Goal: Task Accomplishment & Management: Complete application form

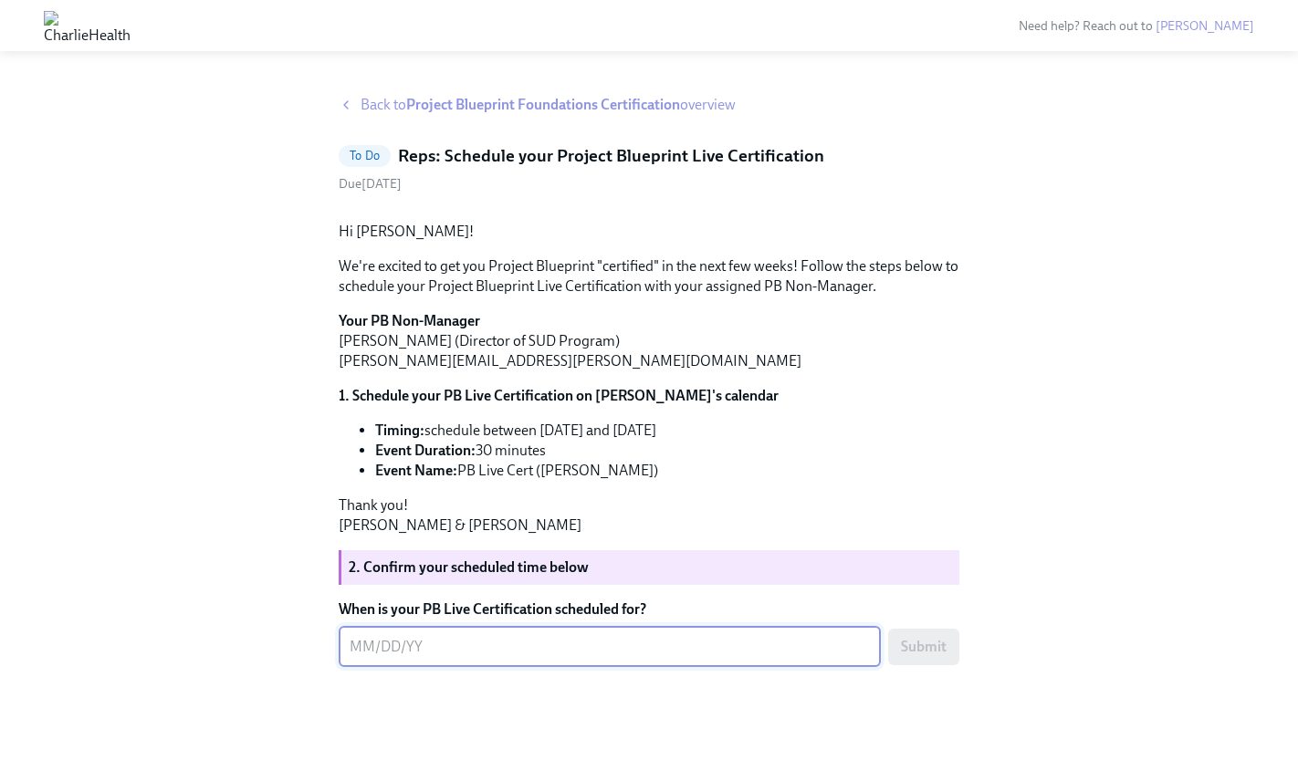
scroll to position [129, 0]
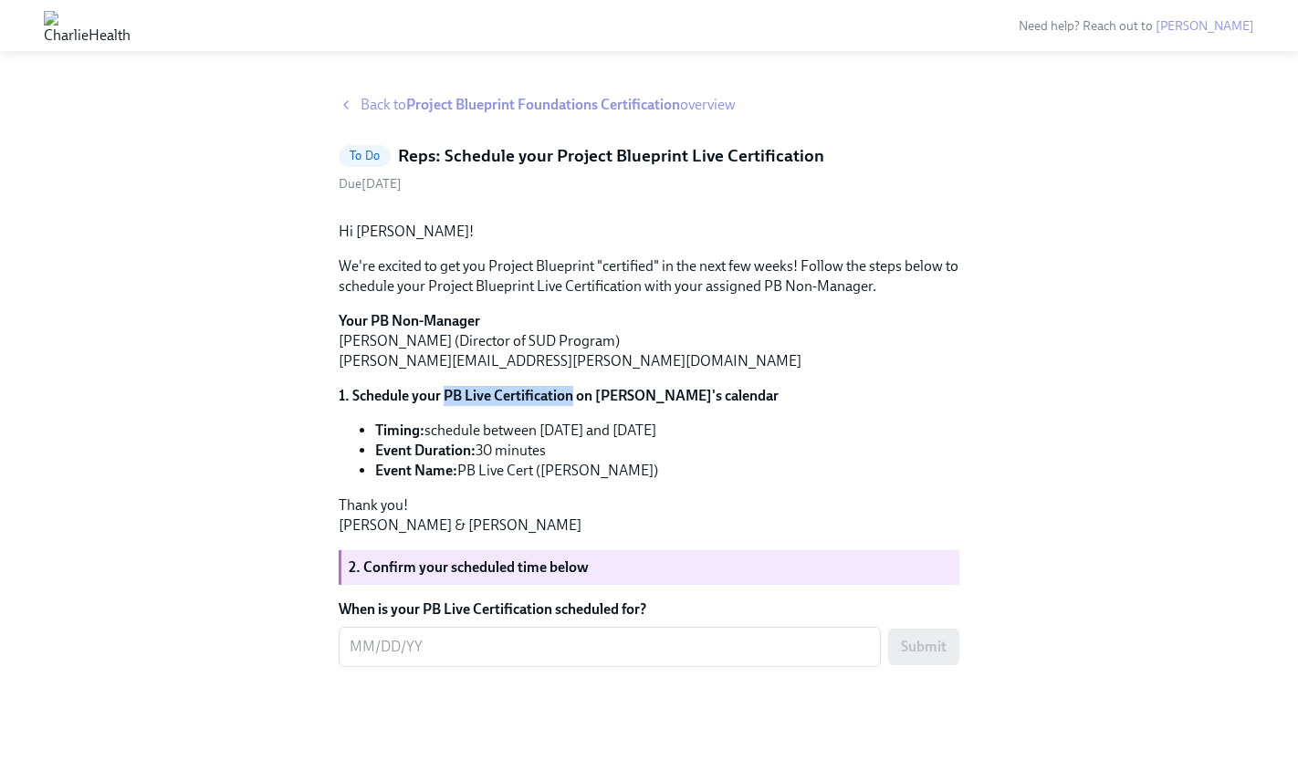
drag, startPoint x: 444, startPoint y: 419, endPoint x: 575, endPoint y: 418, distance: 130.5
click at [575, 404] on strong "1. Schedule your PB Live Certification on [PERSON_NAME]'s calendar" at bounding box center [559, 395] width 440 height 17
copy strong "PB Live Certification"
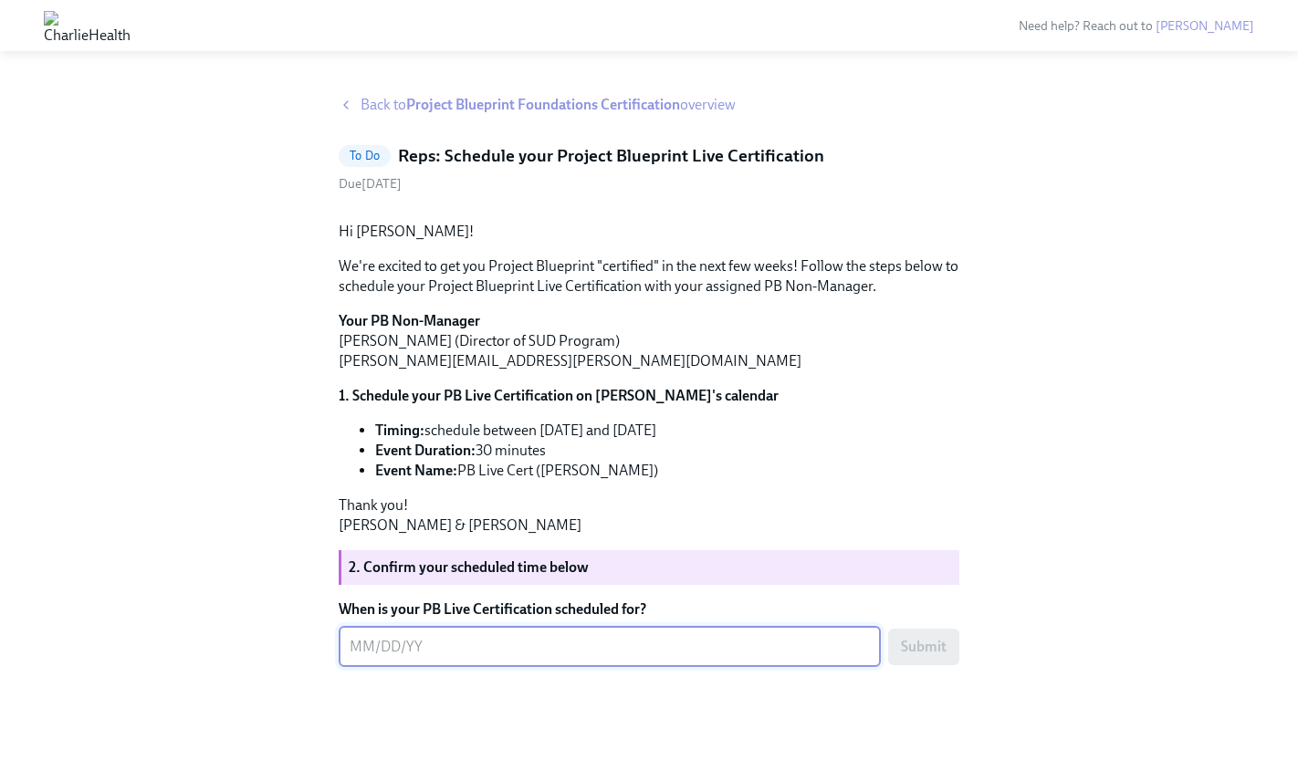
drag, startPoint x: 484, startPoint y: 666, endPoint x: 482, endPoint y: 649, distance: 17.4
click at [484, 658] on textarea "When is your PB Live Certification scheduled for?" at bounding box center [610, 647] width 520 height 22
type textarea "[DATE]"
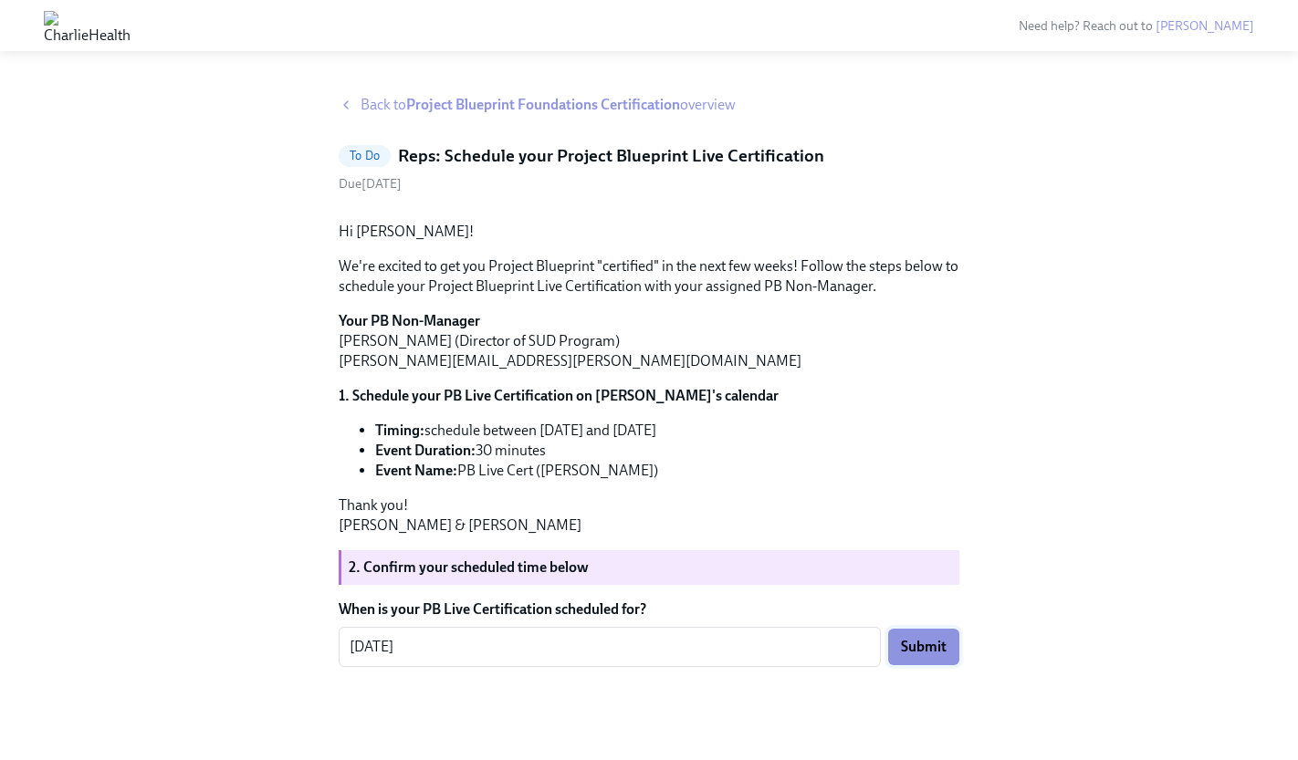
click at [925, 656] on span "Submit" at bounding box center [924, 647] width 46 height 18
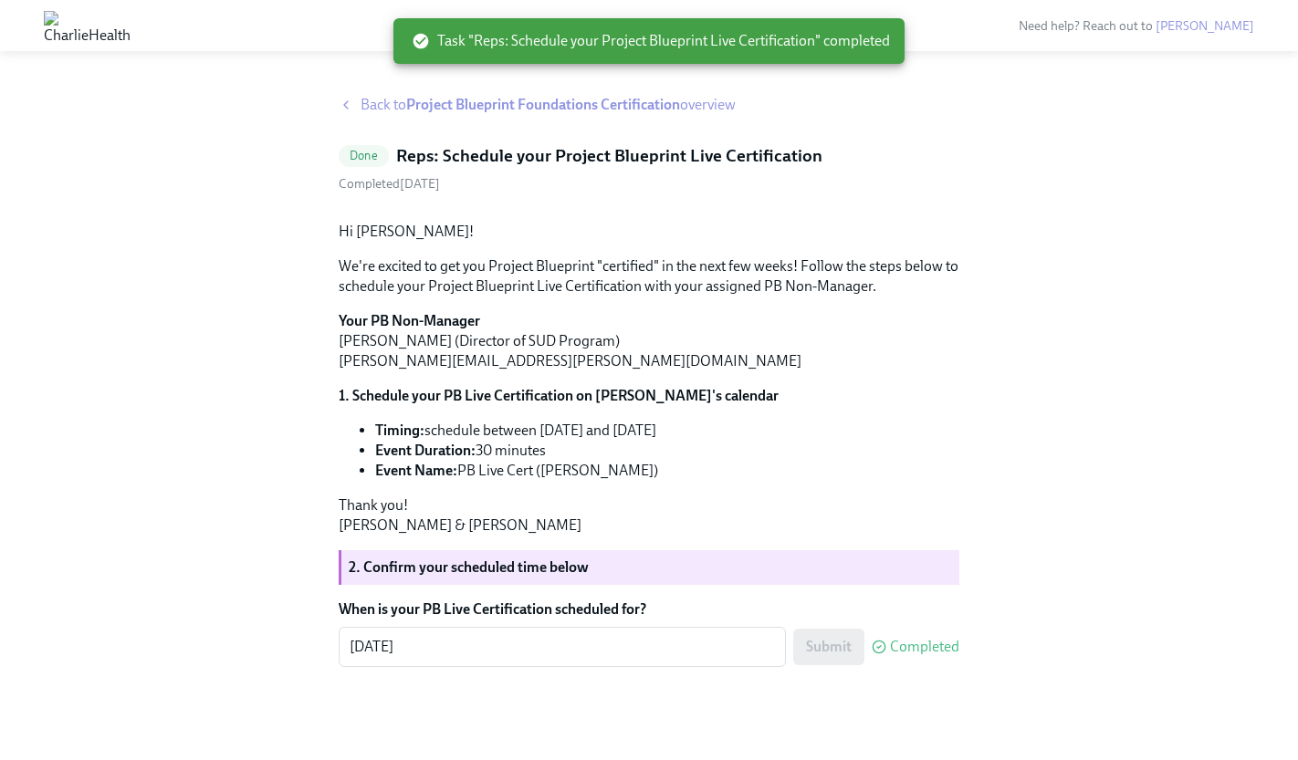
scroll to position [0, 0]
click at [364, 108] on span "Back to Project Blueprint Foundations Certification overview" at bounding box center [548, 105] width 375 height 20
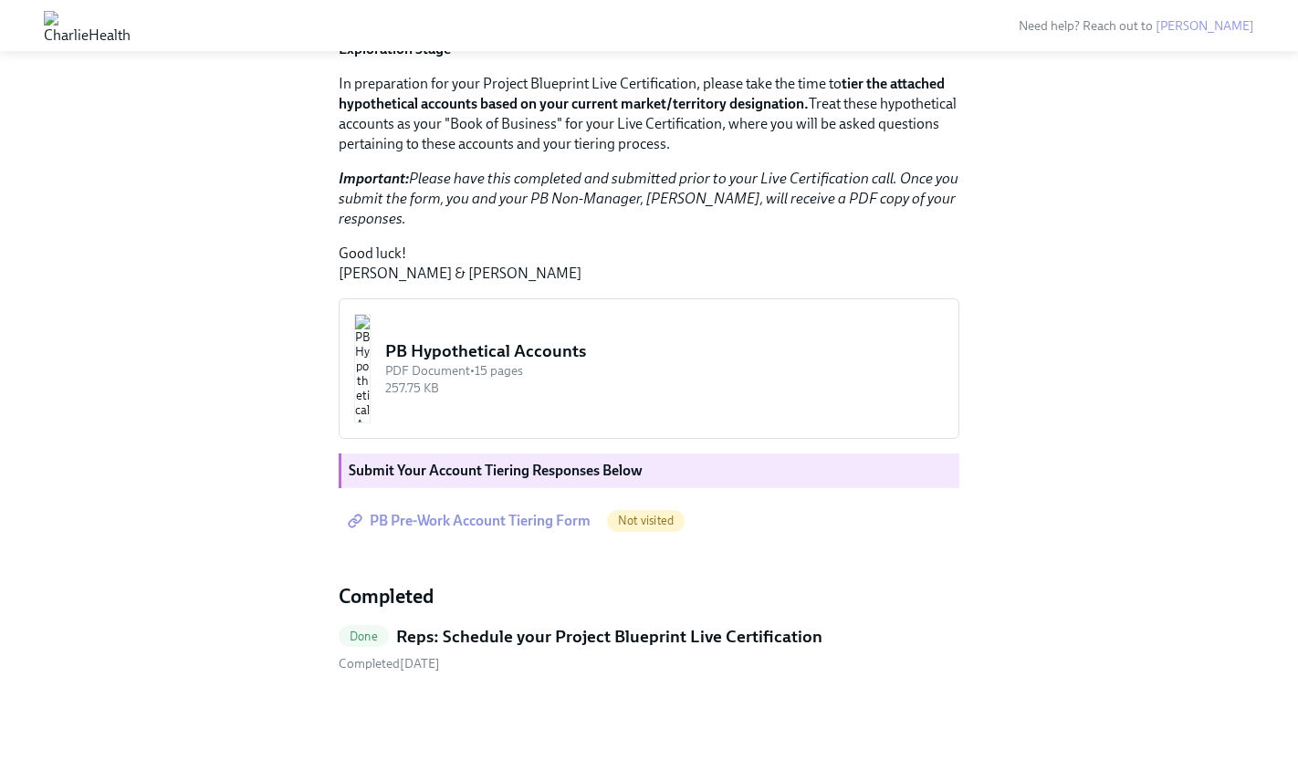
scroll to position [1377, 0]
